Goal: Task Accomplishment & Management: Use online tool/utility

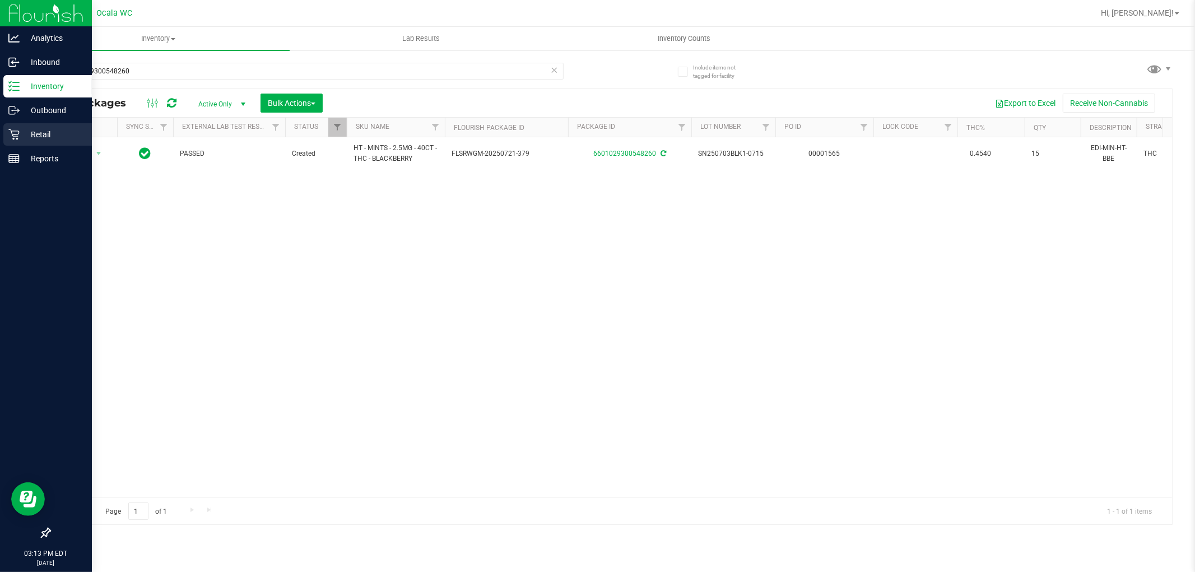
click at [37, 140] on p "Retail" at bounding box center [53, 134] width 67 height 13
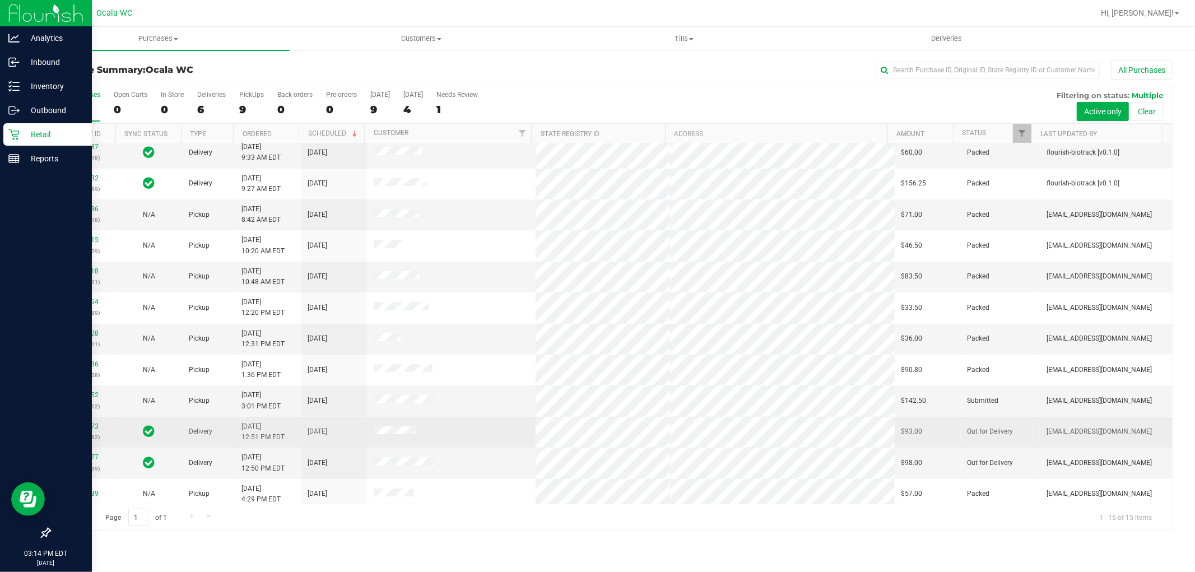
scroll to position [105, 0]
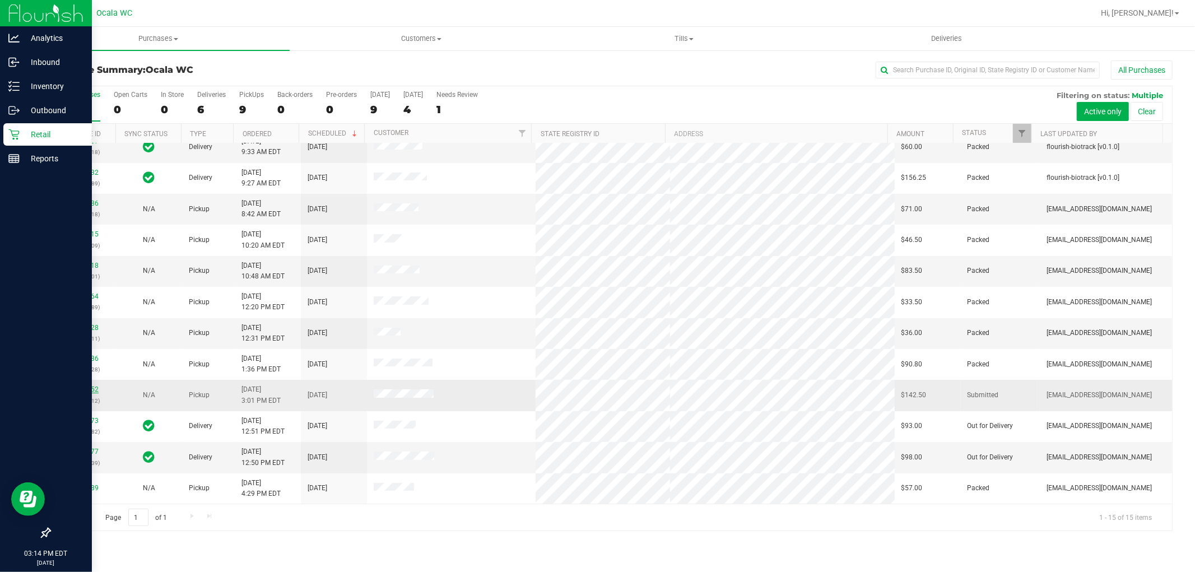
click at [80, 393] on link "11999452" at bounding box center [82, 389] width 31 height 8
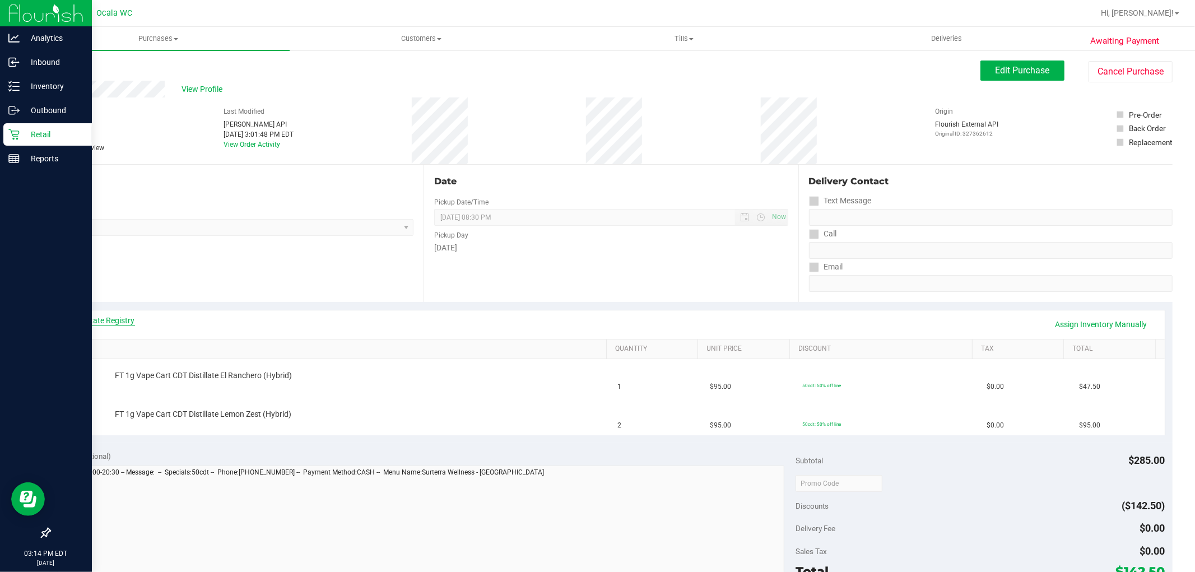
click at [90, 324] on link "View State Registry" at bounding box center [101, 320] width 67 height 11
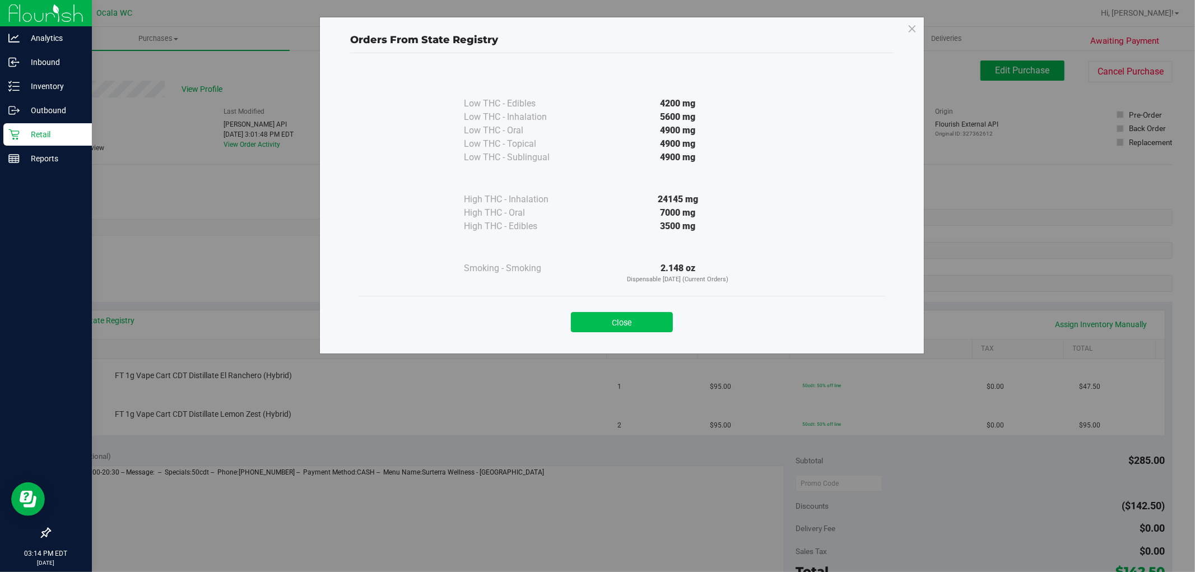
click at [622, 323] on button "Close" at bounding box center [622, 322] width 102 height 20
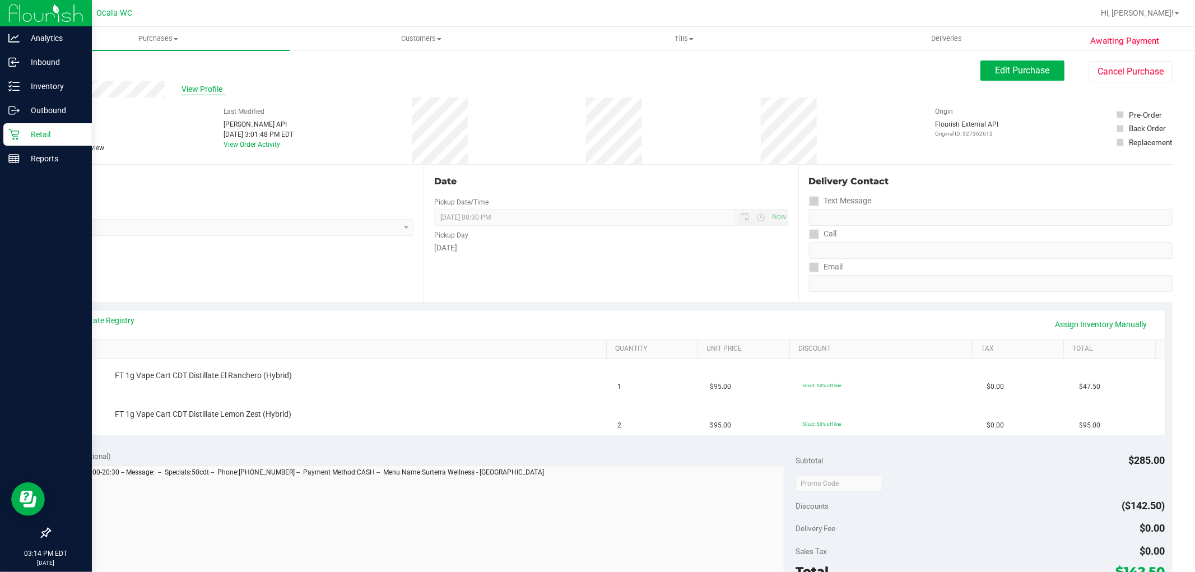
click at [184, 87] on span "View Profile" at bounding box center [204, 89] width 45 height 12
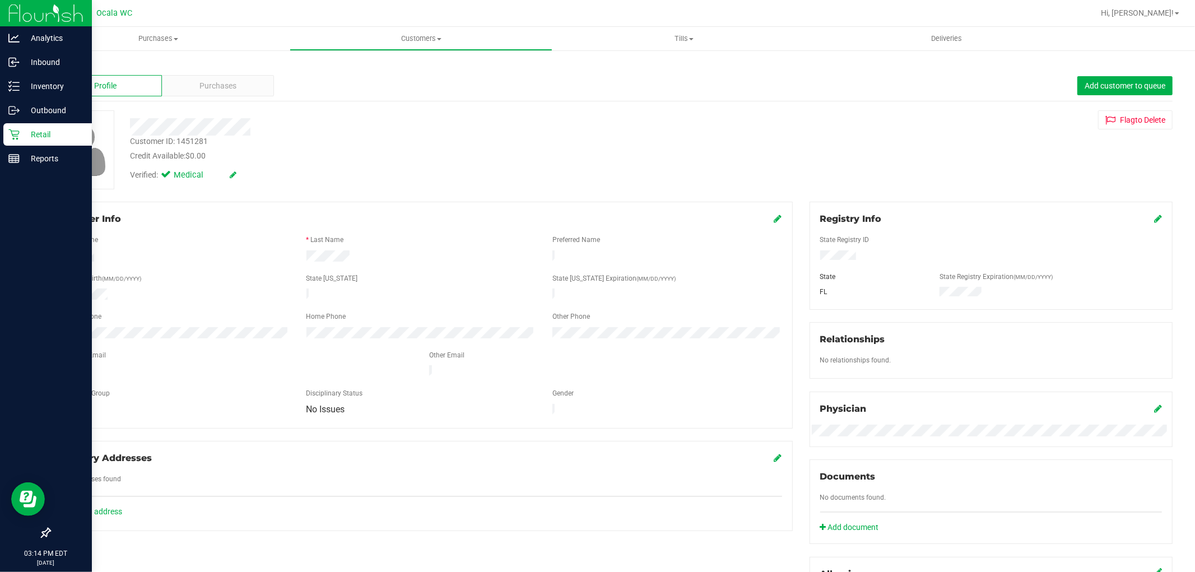
click at [69, 58] on div "Back Profile Purchases Add customer to queue Customer ID: 1451281 Credit Availa…" at bounding box center [611, 429] width 1168 height 761
click at [63, 62] on link "Back" at bounding box center [58, 66] width 19 height 8
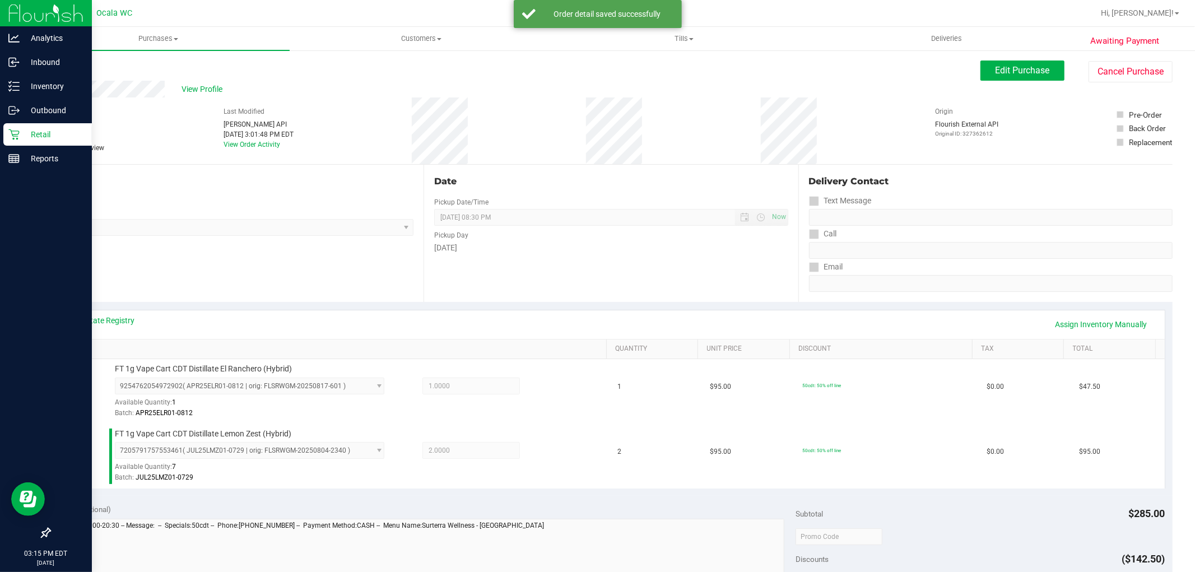
scroll to position [410, 0]
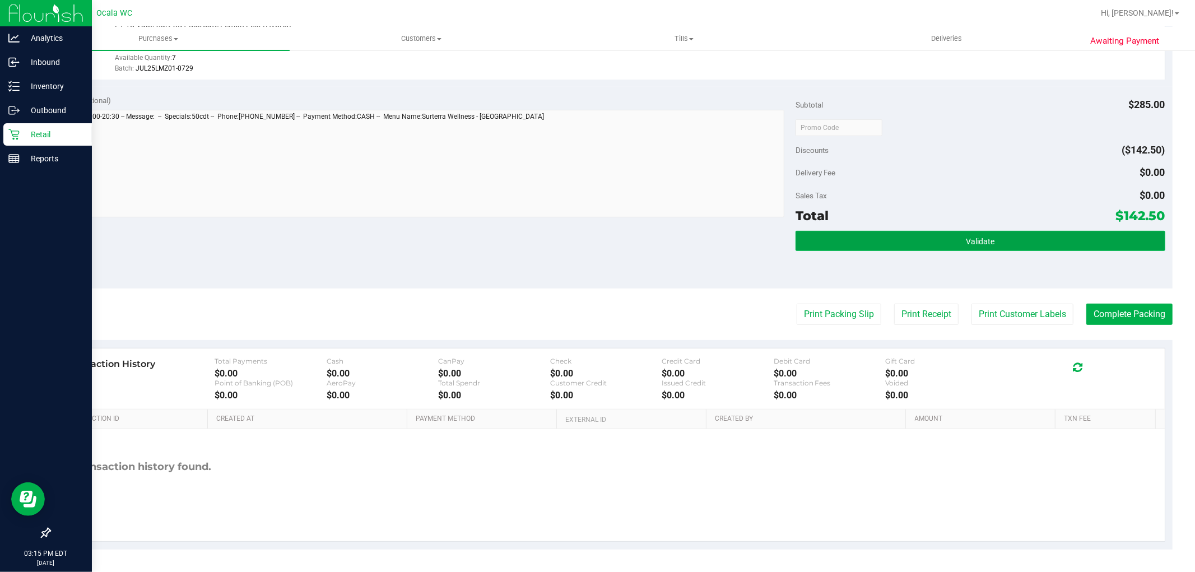
click at [938, 241] on button "Validate" at bounding box center [980, 241] width 369 height 20
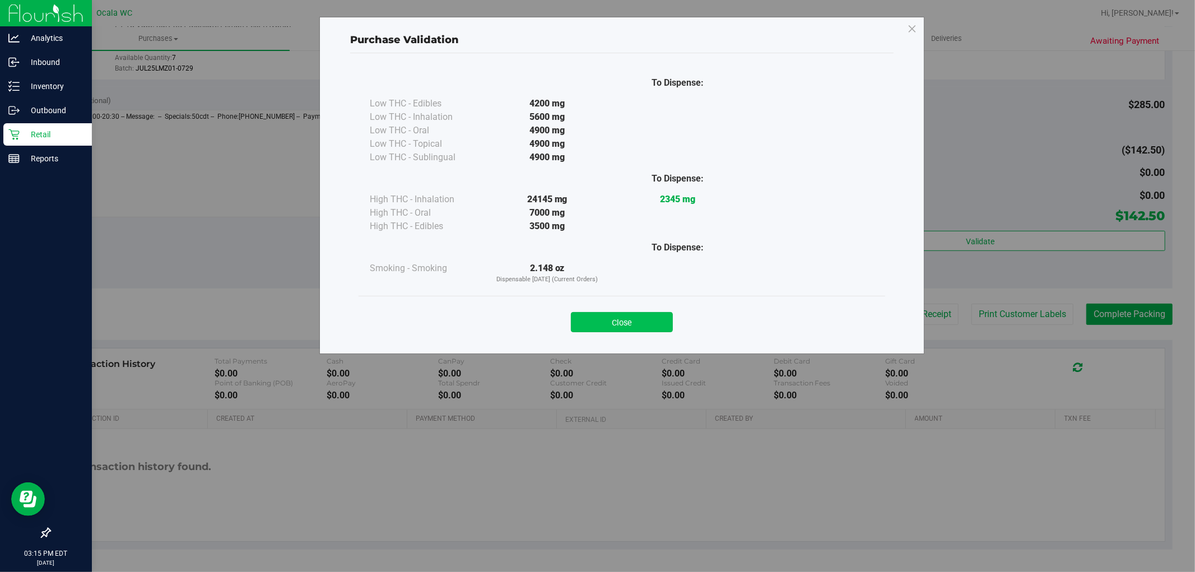
click at [626, 320] on button "Close" at bounding box center [622, 322] width 102 height 20
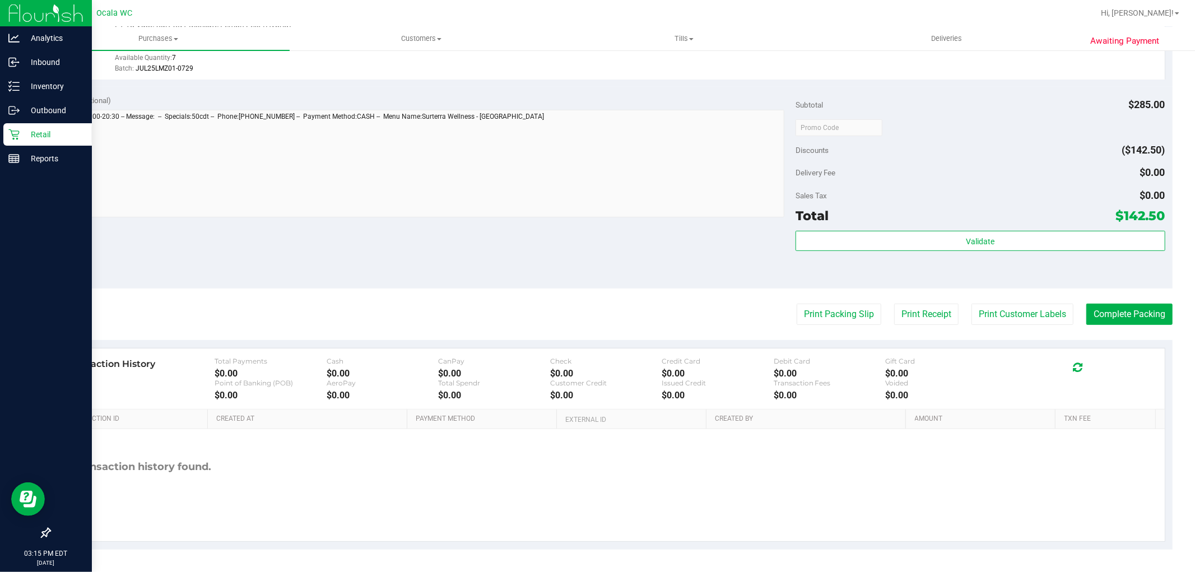
click at [1013, 135] on div at bounding box center [980, 127] width 369 height 20
click at [834, 320] on button "Print Packing Slip" at bounding box center [839, 314] width 85 height 21
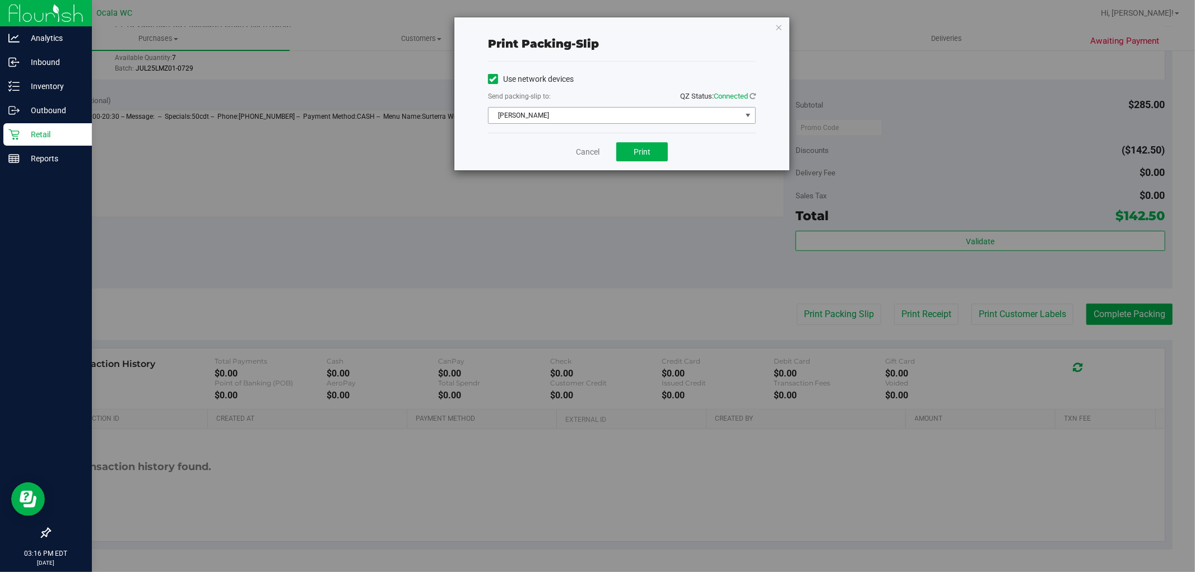
click at [746, 115] on span "select" at bounding box center [747, 115] width 9 height 9
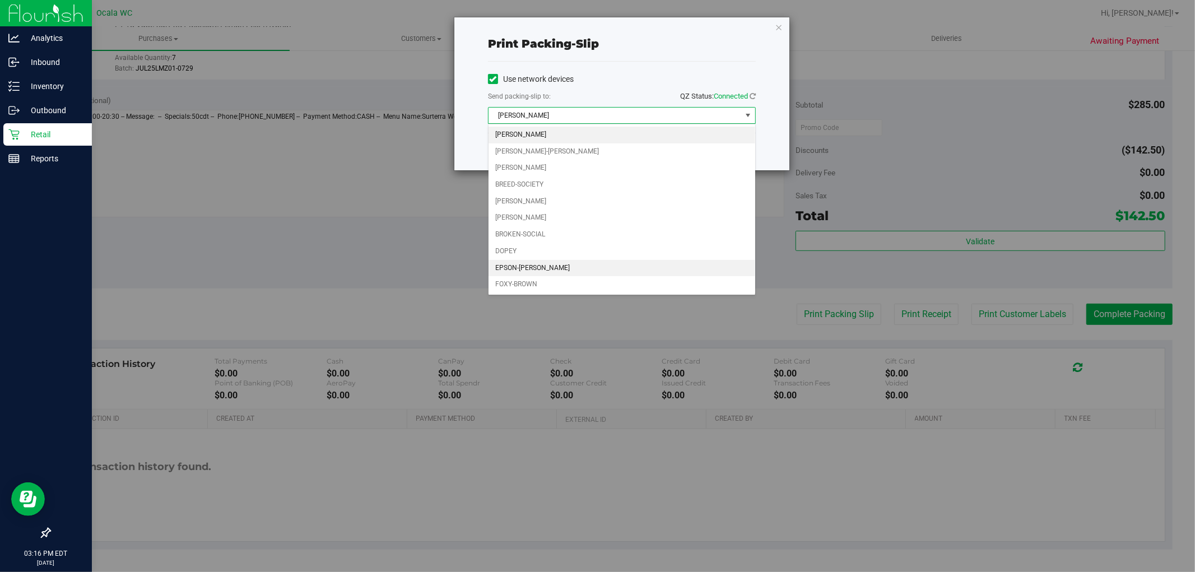
click at [530, 268] on li "EPSON-[PERSON_NAME]" at bounding box center [622, 268] width 267 height 17
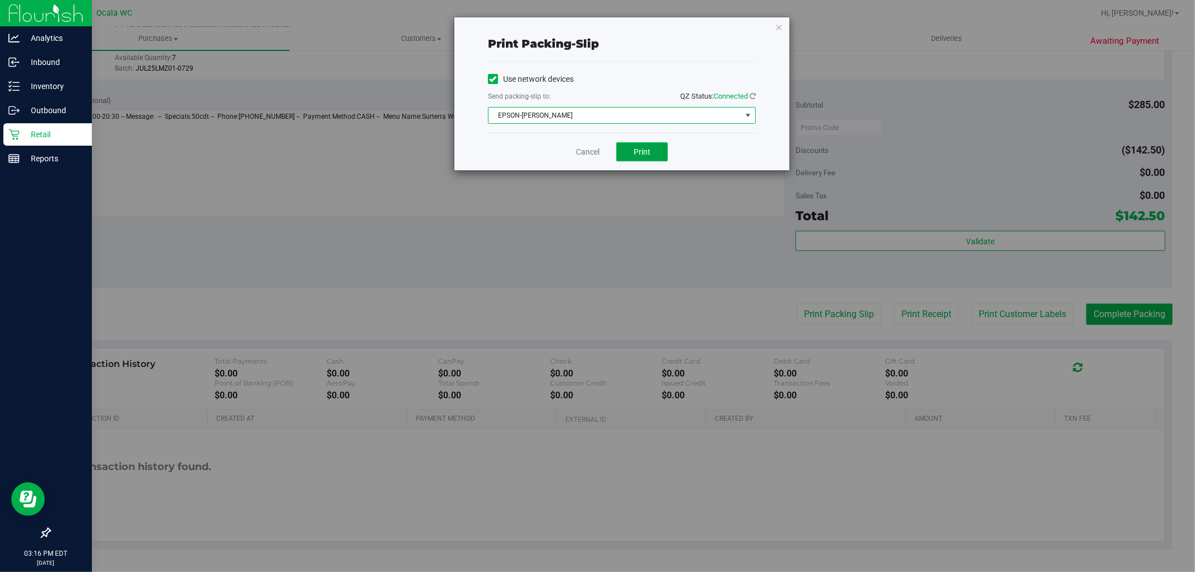
click at [644, 154] on span "Print" at bounding box center [642, 151] width 17 height 9
click at [746, 115] on span "select" at bounding box center [747, 115] width 9 height 9
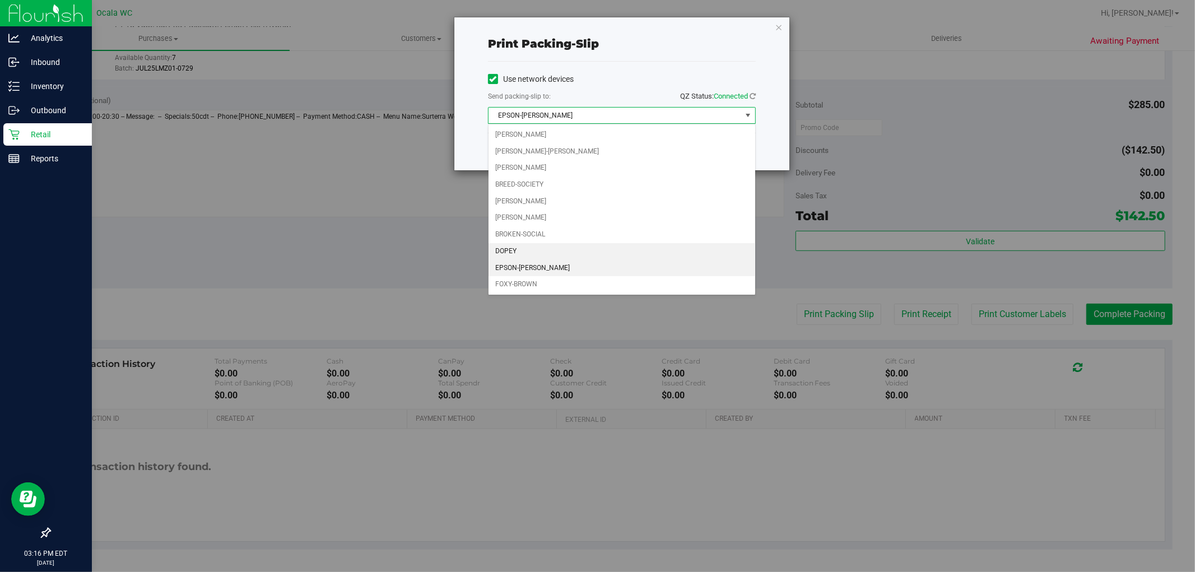
click at [508, 254] on li "DOPEY" at bounding box center [622, 251] width 267 height 17
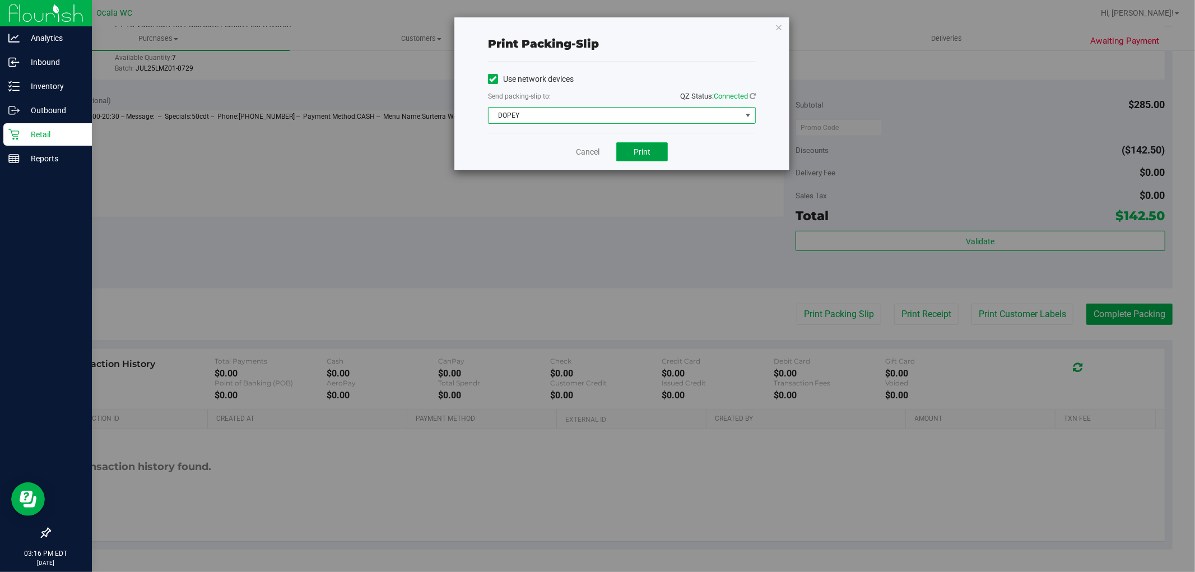
click at [639, 160] on button "Print" at bounding box center [642, 151] width 52 height 19
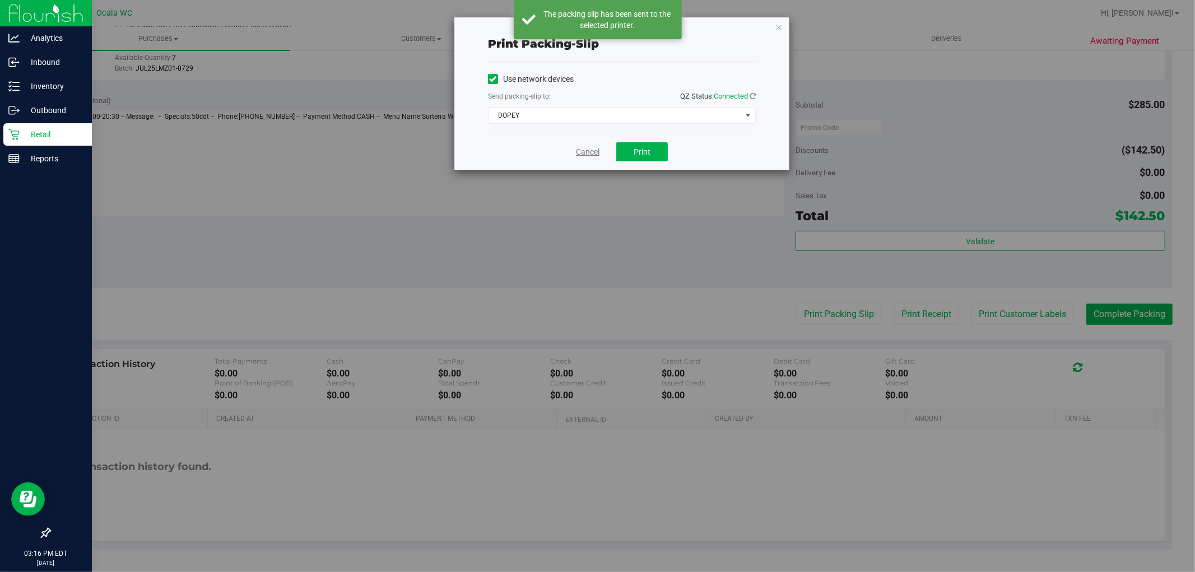
click at [596, 148] on link "Cancel" at bounding box center [588, 152] width 24 height 12
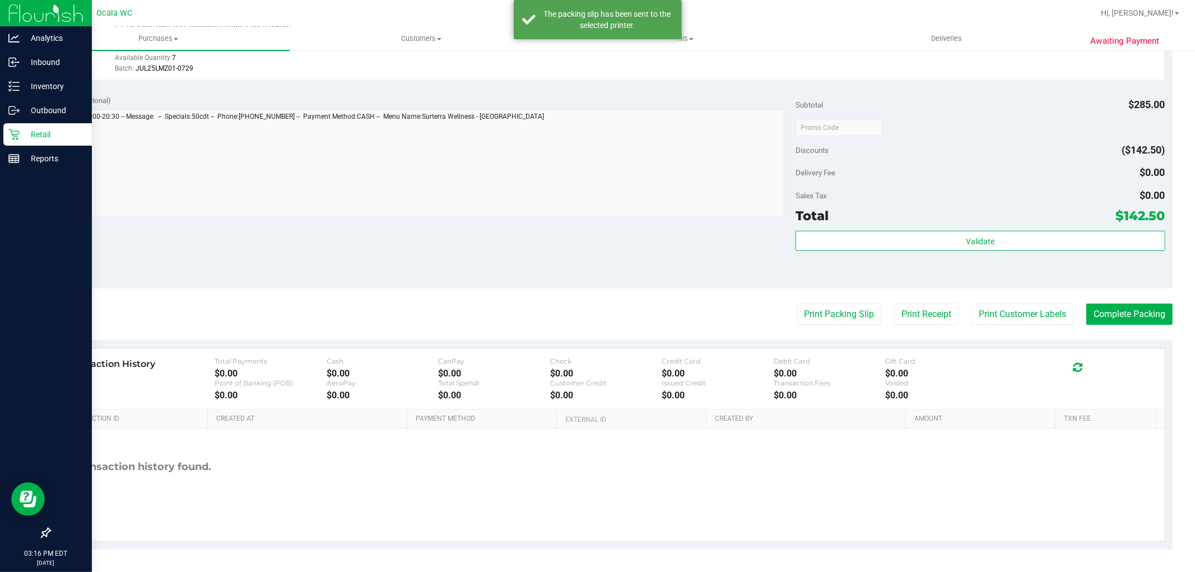
click at [997, 155] on div "Discounts ($142.50)" at bounding box center [980, 150] width 369 height 20
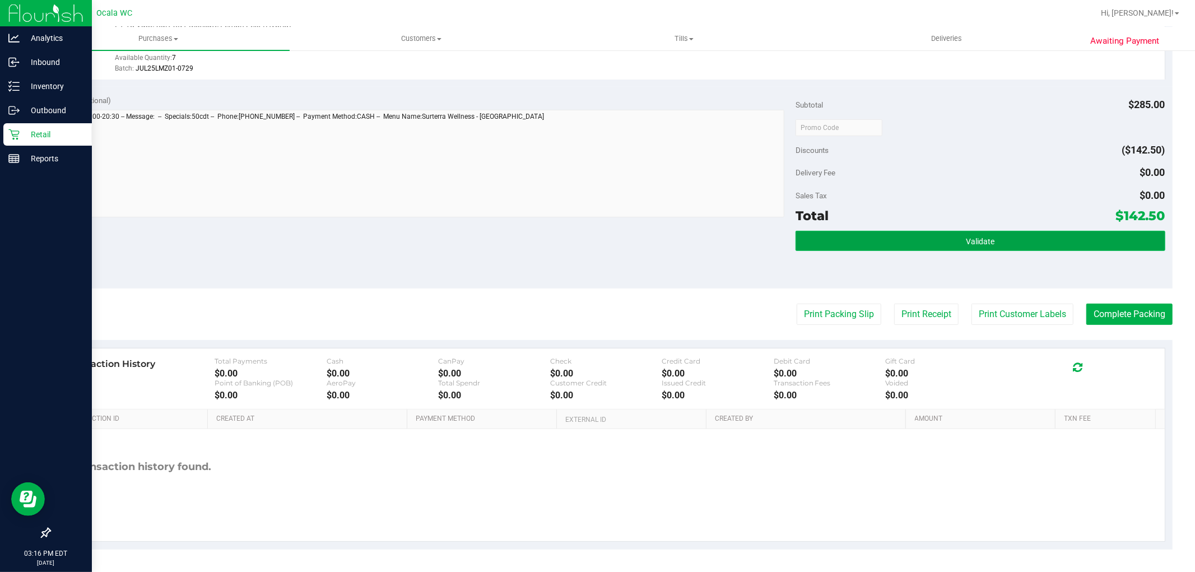
click at [948, 232] on button "Validate" at bounding box center [980, 241] width 369 height 20
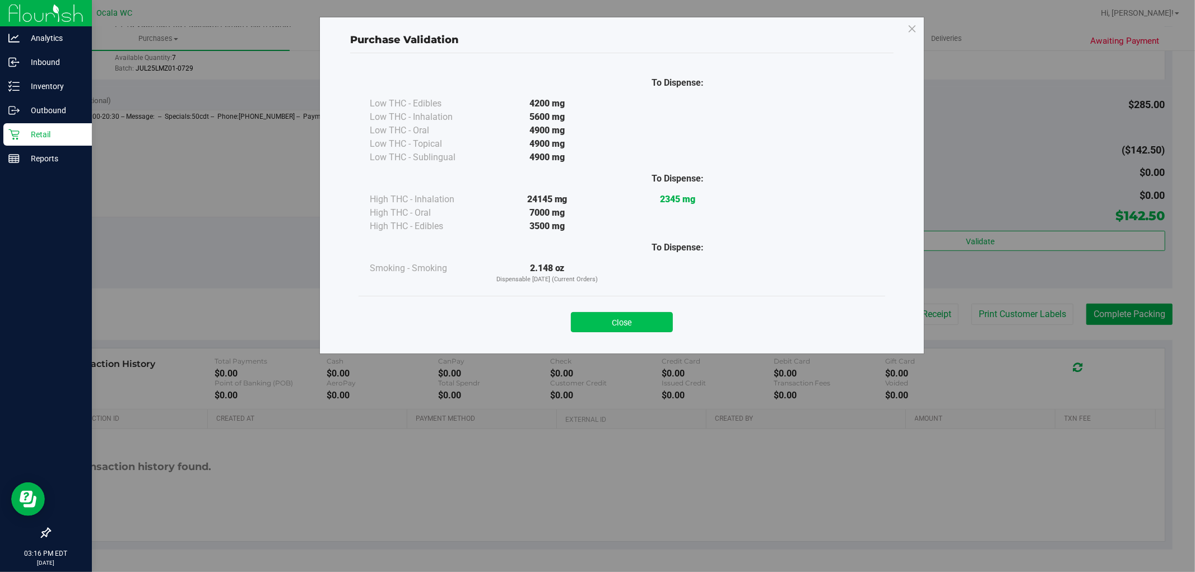
click at [642, 324] on button "Close" at bounding box center [622, 322] width 102 height 20
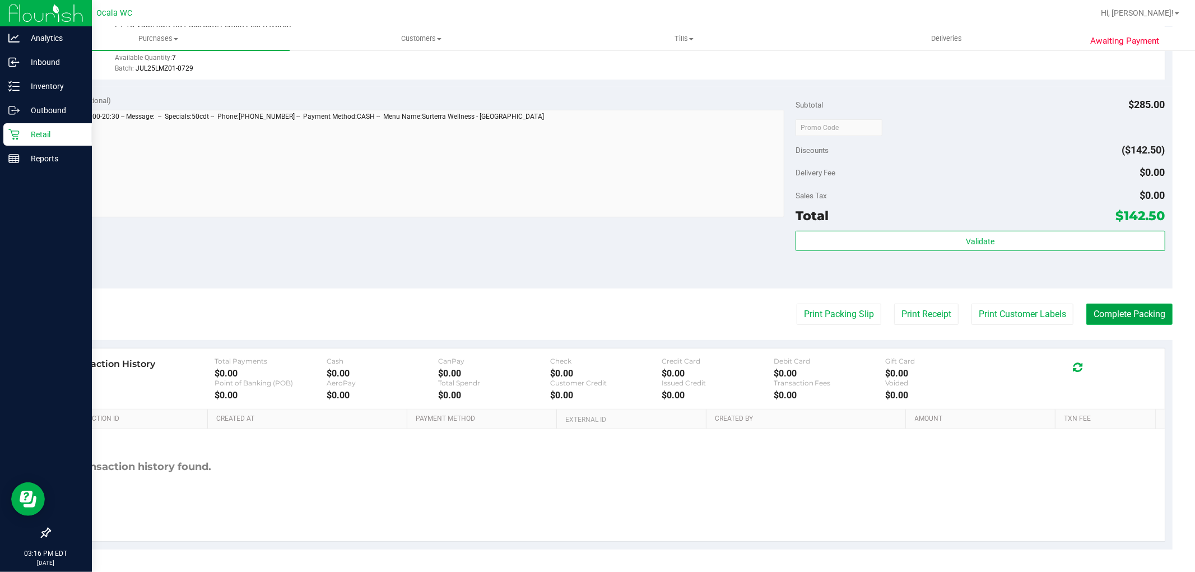
click at [1128, 306] on button "Complete Packing" at bounding box center [1129, 314] width 86 height 21
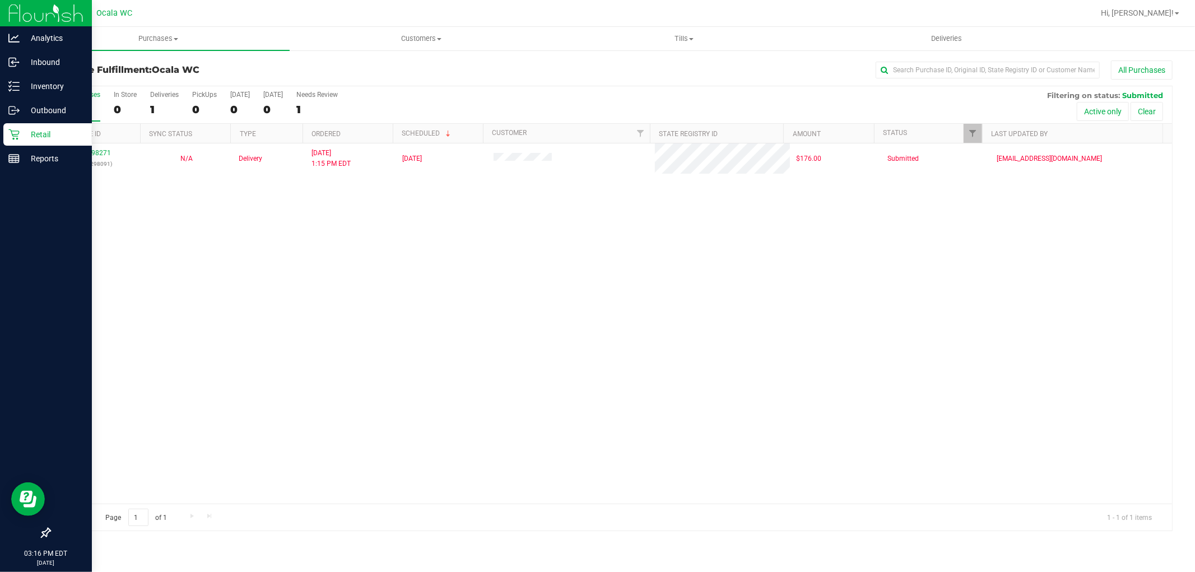
click at [597, 435] on div "11998271 (327298091) N/A Delivery [DATE] 1:15 PM EDT 9/26/2025 $176.00 Submitte…" at bounding box center [611, 323] width 1122 height 360
